Goal: Communication & Community: Answer question/provide support

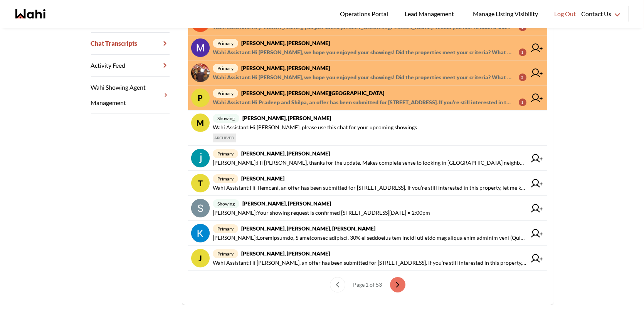
scroll to position [198, 0]
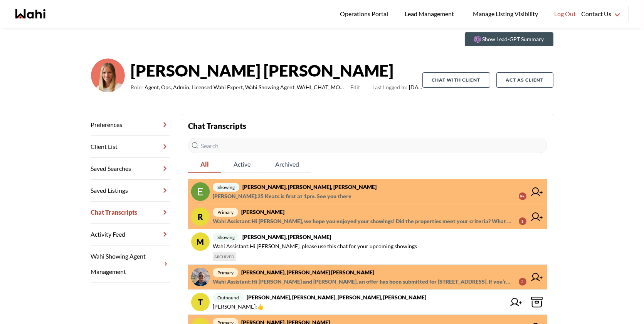
scroll to position [22, 0]
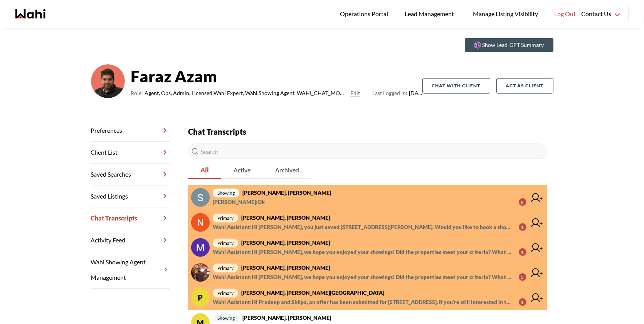
scroll to position [23, 0]
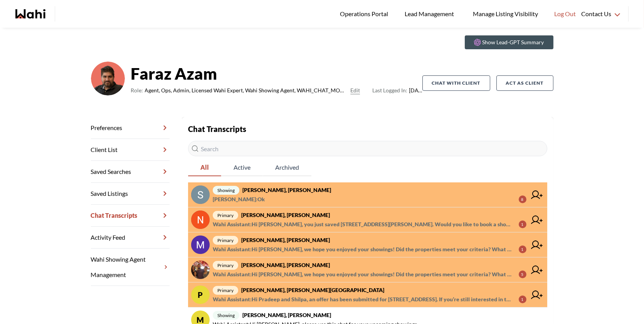
click at [394, 223] on span "Wahi Assistant : Hi Nicolas, you just saved 734 Brock Ave, Toronto. Would you l…" at bounding box center [363, 224] width 300 height 9
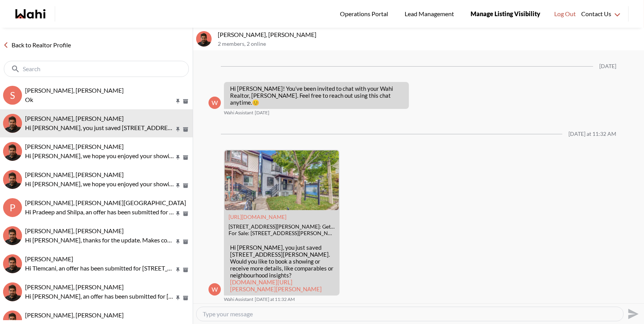
scroll to position [2, 0]
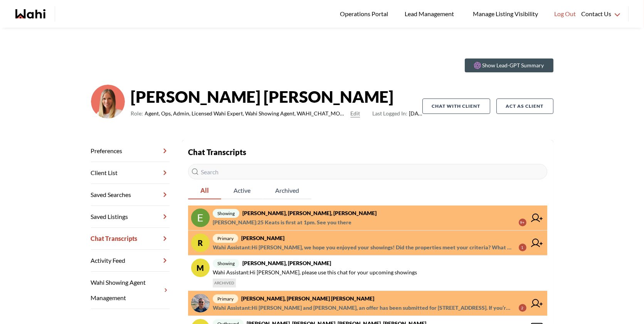
click at [339, 221] on span "Margarita Haimov : 25 Keats is first at 1pm. See you there" at bounding box center [282, 222] width 139 height 9
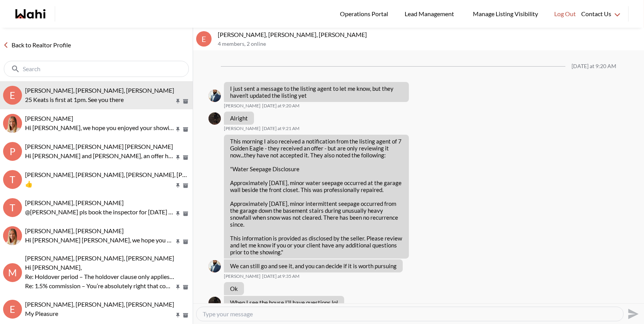
scroll to position [827, 0]
